Goal: Obtain resource: Download file/media

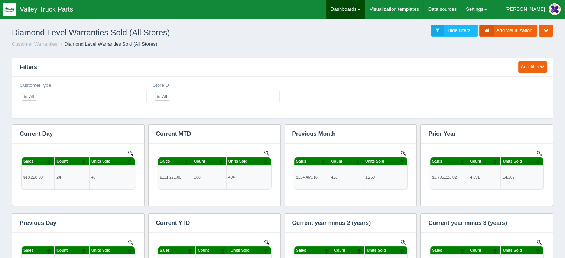
click at [364, 5] on link "Dashboards" at bounding box center [345, 9] width 39 height 19
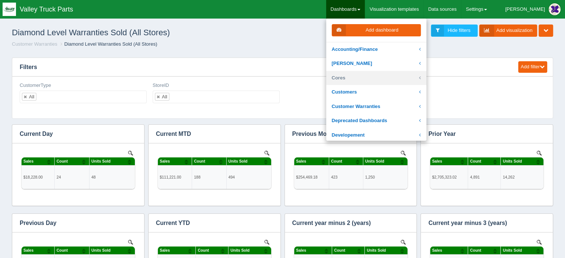
click at [364, 76] on link "Cores" at bounding box center [376, 78] width 100 height 14
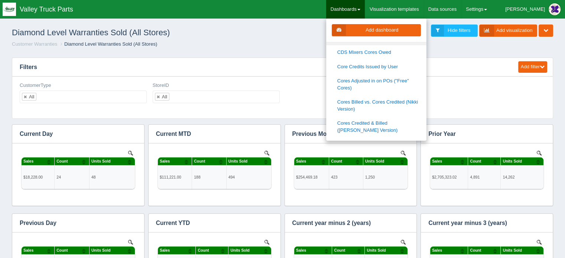
scroll to position [111, 0]
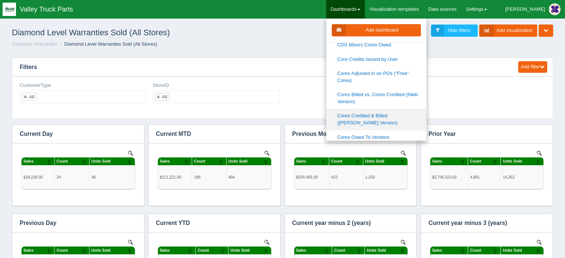
click at [391, 109] on link "Cores Credited & Billed ([PERSON_NAME] Version)" at bounding box center [376, 119] width 100 height 21
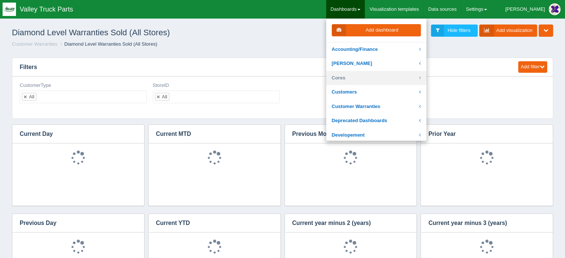
click at [364, 78] on link "Cores" at bounding box center [376, 78] width 100 height 14
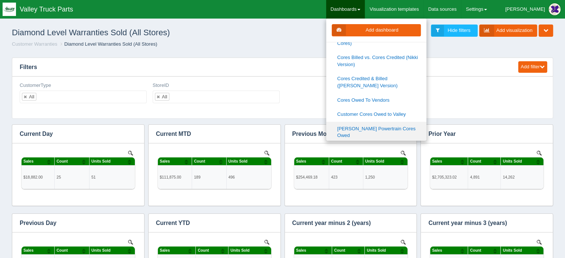
scroll to position [186, 0]
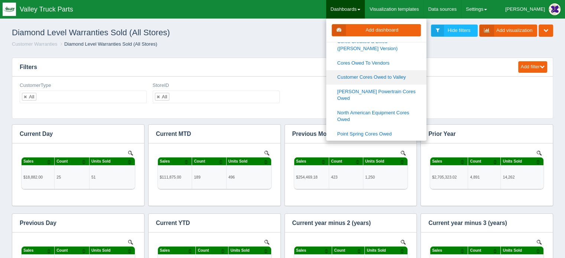
click at [395, 70] on link "Customer Cores Owed to Valley" at bounding box center [376, 77] width 100 height 14
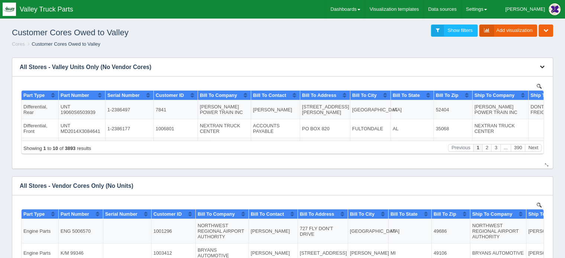
click at [543, 64] on icon "button" at bounding box center [542, 66] width 5 height 5
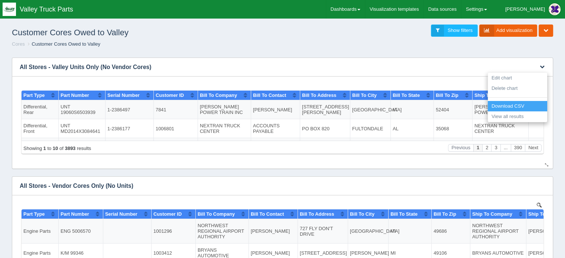
click at [516, 105] on link "Download CSV" at bounding box center [517, 106] width 59 height 11
